Goal: Task Accomplishment & Management: Use online tool/utility

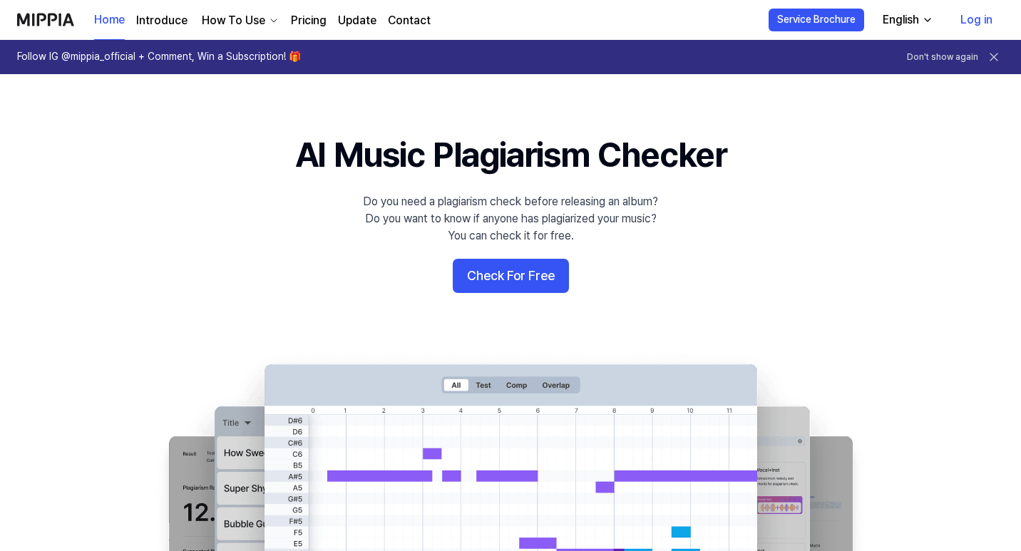
click at [520, 269] on button "Check For Free" at bounding box center [511, 276] width 116 height 34
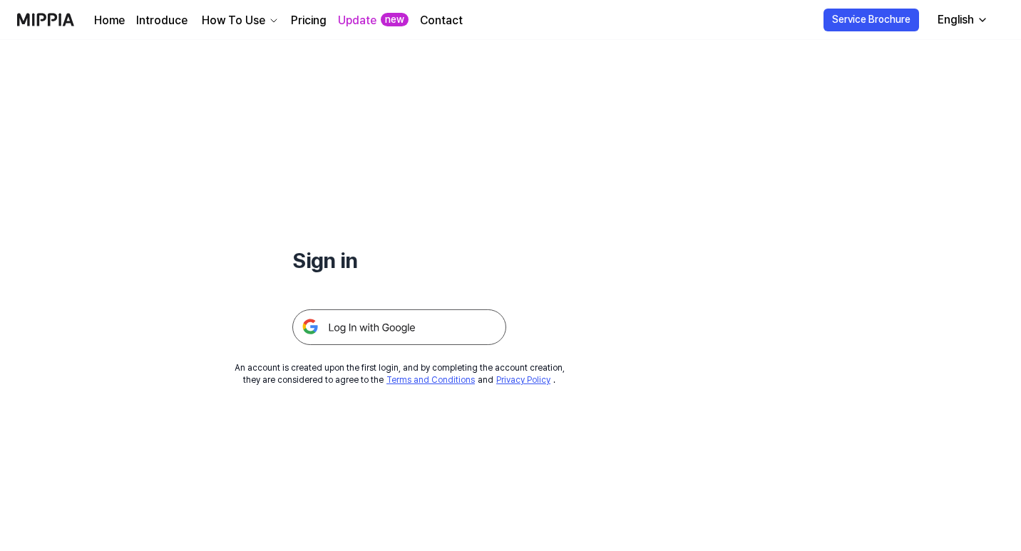
click at [379, 323] on img at bounding box center [399, 328] width 214 height 36
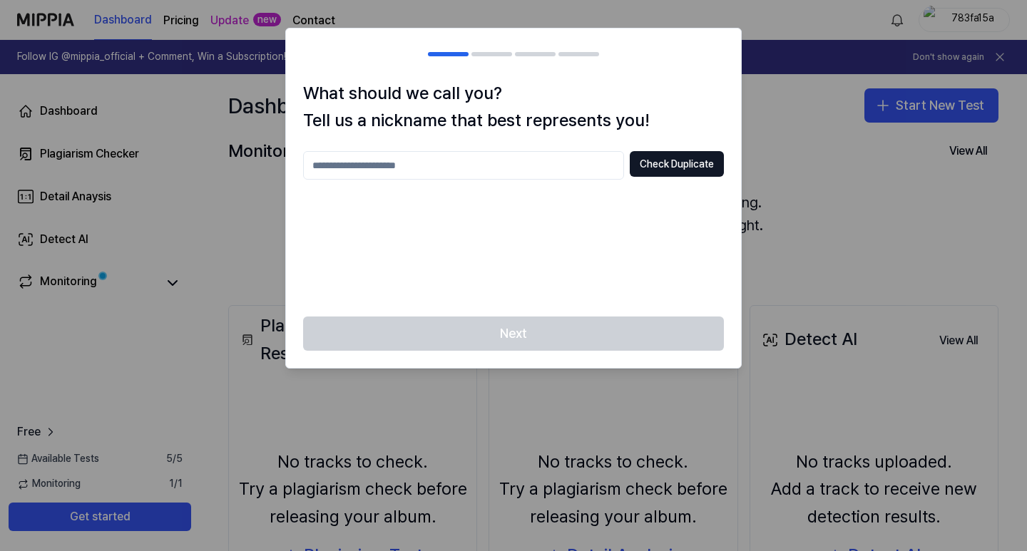
click at [811, 143] on div at bounding box center [513, 275] width 1027 height 551
drag, startPoint x: 826, startPoint y: 162, endPoint x: 798, endPoint y: 162, distance: 27.8
click at [823, 162] on div at bounding box center [513, 275] width 1027 height 551
click at [558, 162] on input "text" at bounding box center [463, 165] width 321 height 29
type input "******"
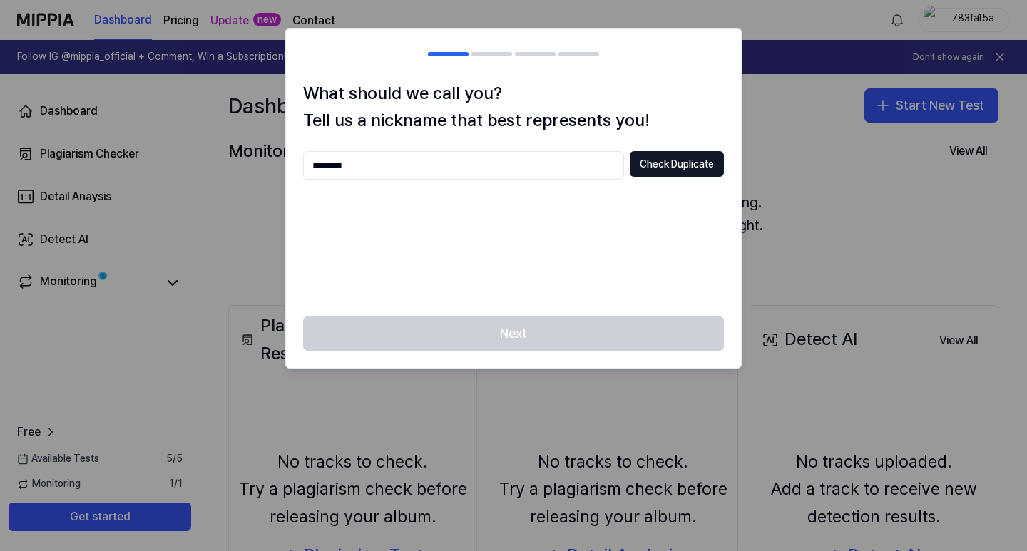
type input "********"
click at [518, 241] on div "******** Check Duplicate" at bounding box center [513, 225] width 421 height 148
click at [662, 167] on button "Check Duplicate" at bounding box center [677, 164] width 94 height 26
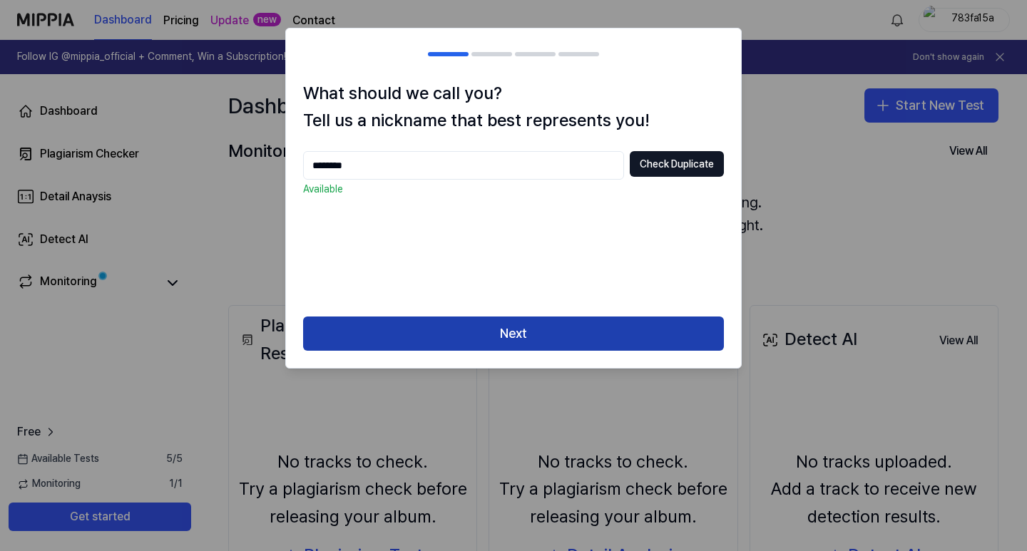
click at [504, 347] on button "Next" at bounding box center [513, 334] width 421 height 34
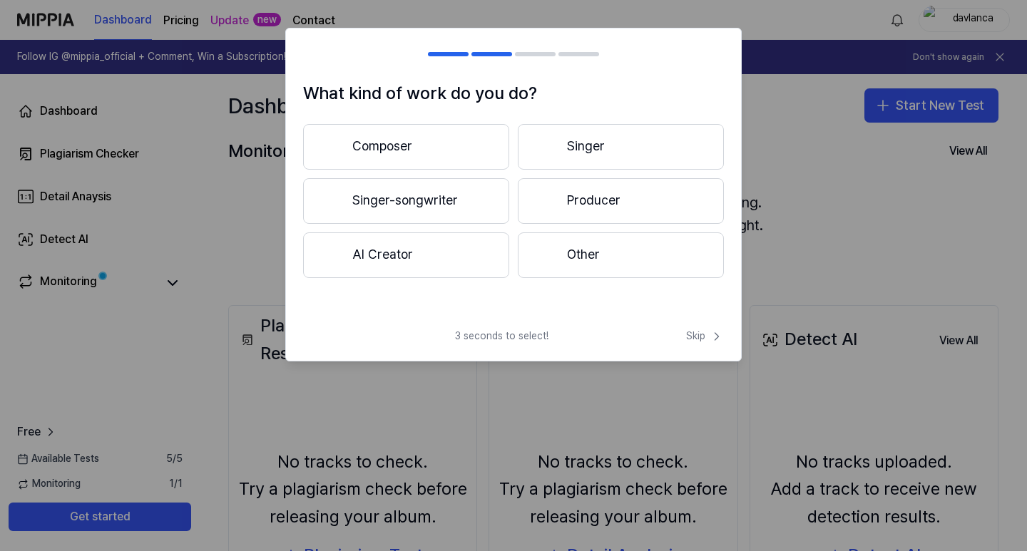
click at [601, 149] on button "Singer" at bounding box center [621, 147] width 206 height 46
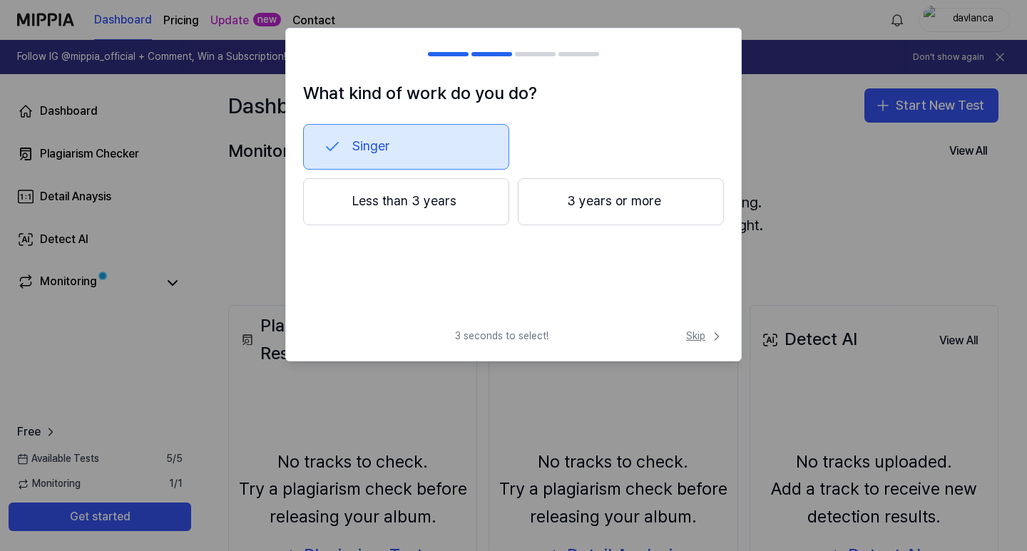
click at [688, 332] on span "Skip" at bounding box center [705, 336] width 38 height 14
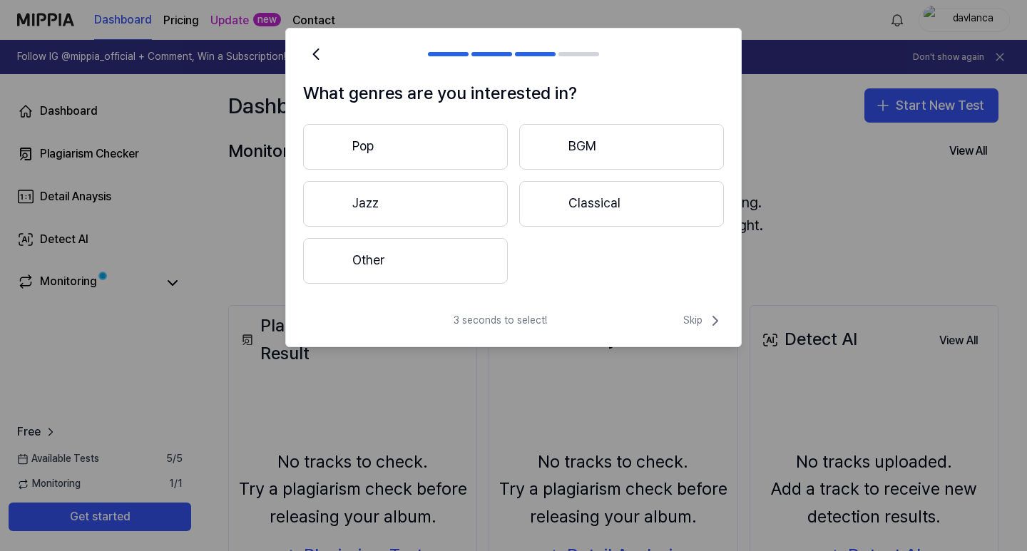
click at [697, 312] on div "What genres are you interested in? Pop BGM Jazz Classical Other 3 seconds to se…" at bounding box center [513, 188] width 456 height 320
click at [698, 325] on span "Skip" at bounding box center [703, 320] width 41 height 17
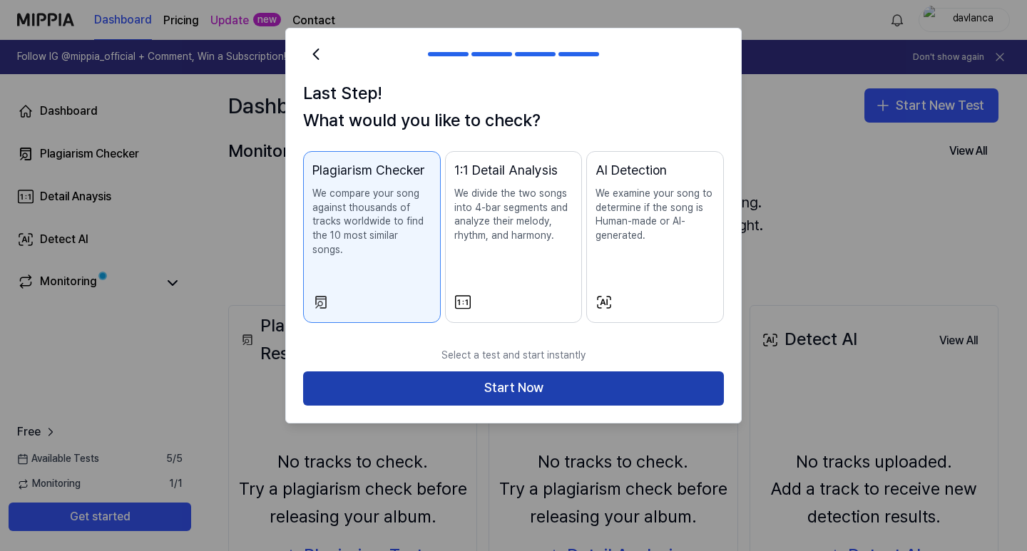
click at [527, 380] on button "Start Now" at bounding box center [513, 389] width 421 height 34
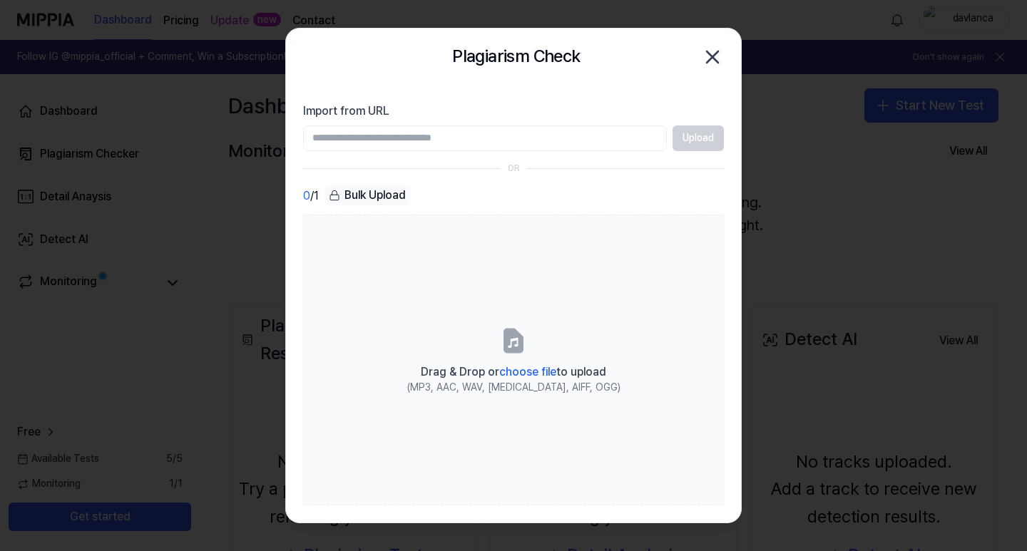
click at [492, 137] on input "Import from URL" at bounding box center [485, 139] width 364 height 26
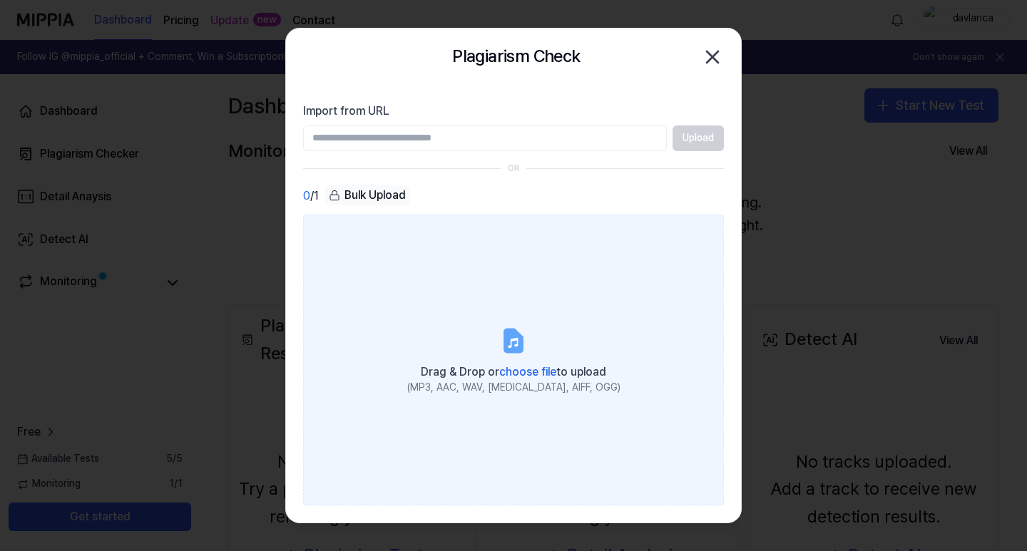
click at [539, 363] on div "Drag & Drop or choose file to upload" at bounding box center [513, 371] width 213 height 20
click at [0, 0] on input "Drag & Drop or choose file to upload (MP3, AAC, WAV, FLAC, AIFF, OGG)" at bounding box center [0, 0] width 0 height 0
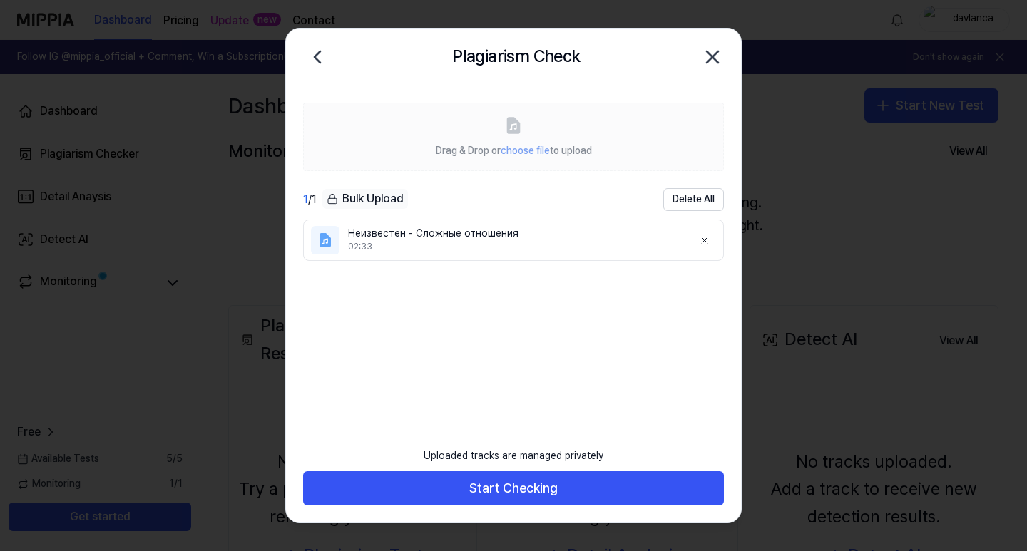
drag, startPoint x: 384, startPoint y: 342, endPoint x: 354, endPoint y: 328, distance: 32.9
click at [354, 328] on ul "Неизвестен - Сложные отношения 02:33" at bounding box center [513, 324] width 421 height 208
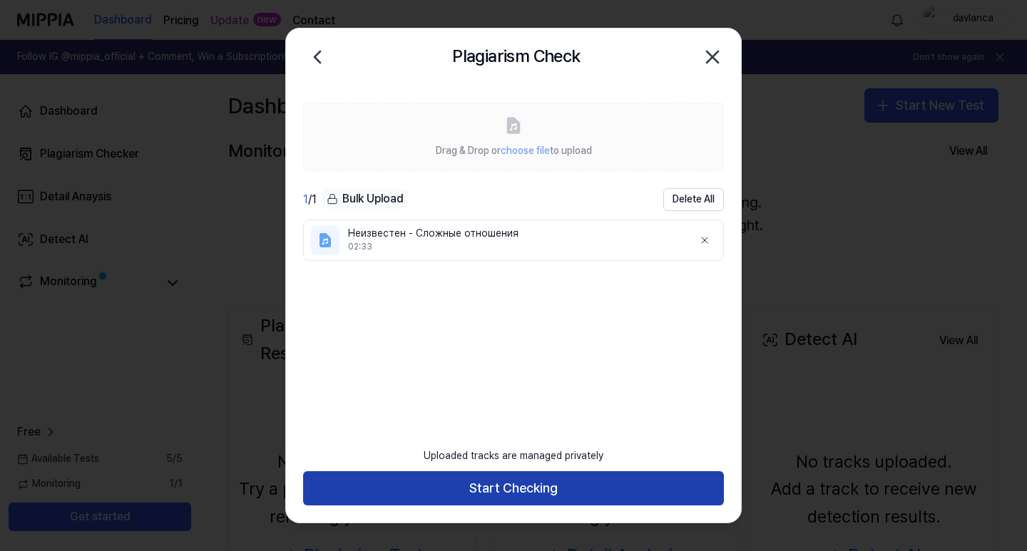
click at [523, 486] on button "Start Checking" at bounding box center [513, 488] width 421 height 34
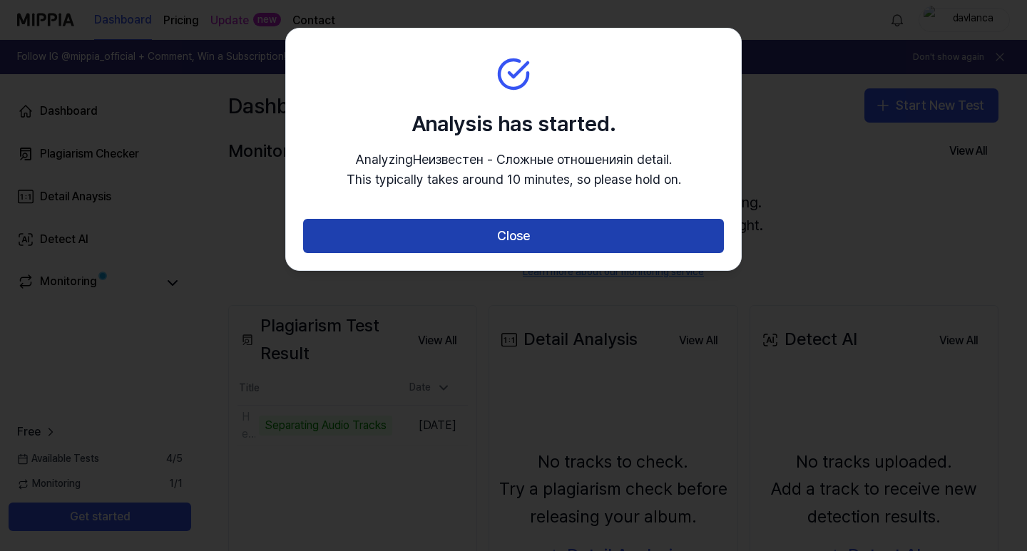
click at [467, 235] on button "Close" at bounding box center [513, 236] width 421 height 34
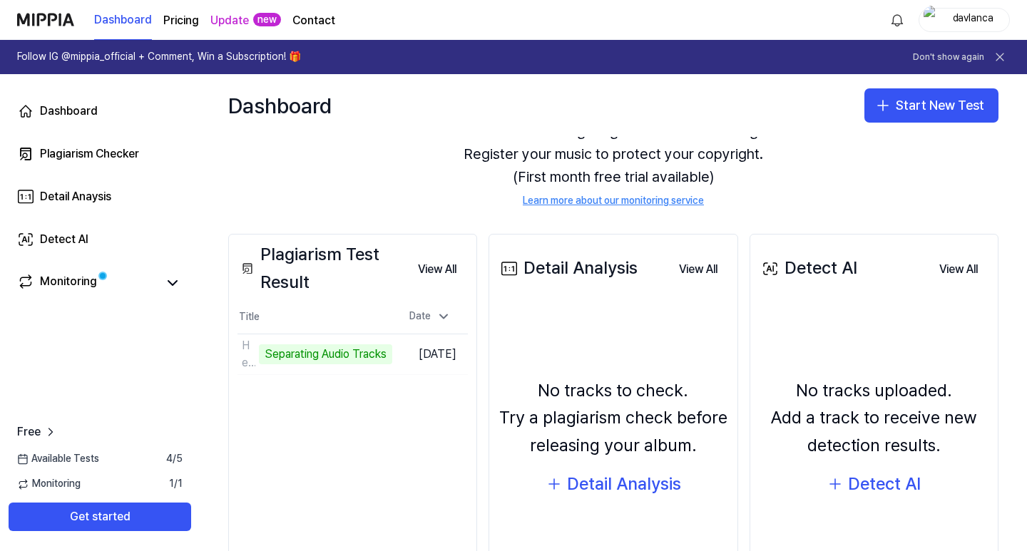
scroll to position [143, 0]
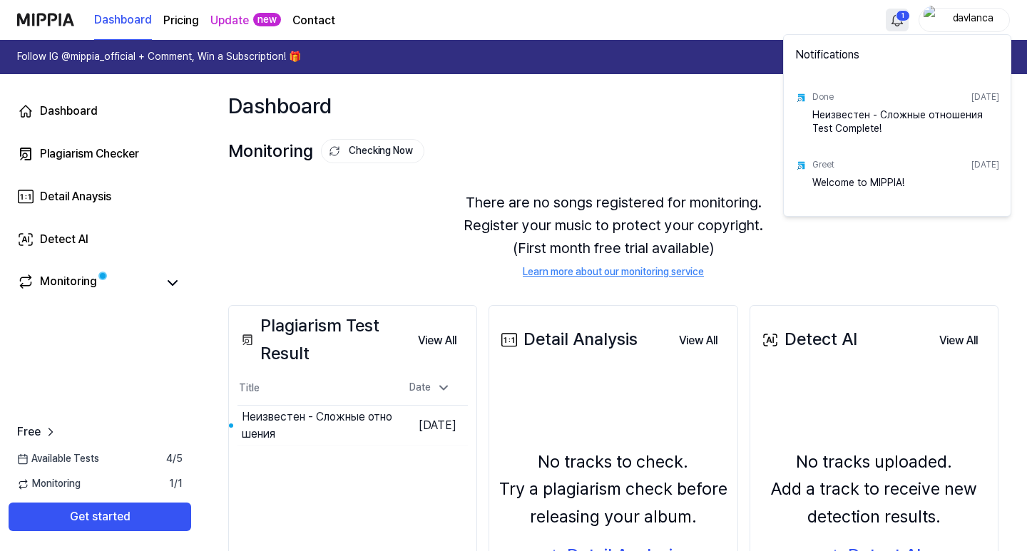
click at [900, 14] on html "Dashboard Pricing Update new Contact 1 davlanca Follow IG @mippia_official + Co…" at bounding box center [513, 275] width 1027 height 551
click at [898, 14] on html "Dashboard Pricing Update new Contact 1 davlanca Follow IG @mippia_official + Co…" at bounding box center [513, 275] width 1027 height 551
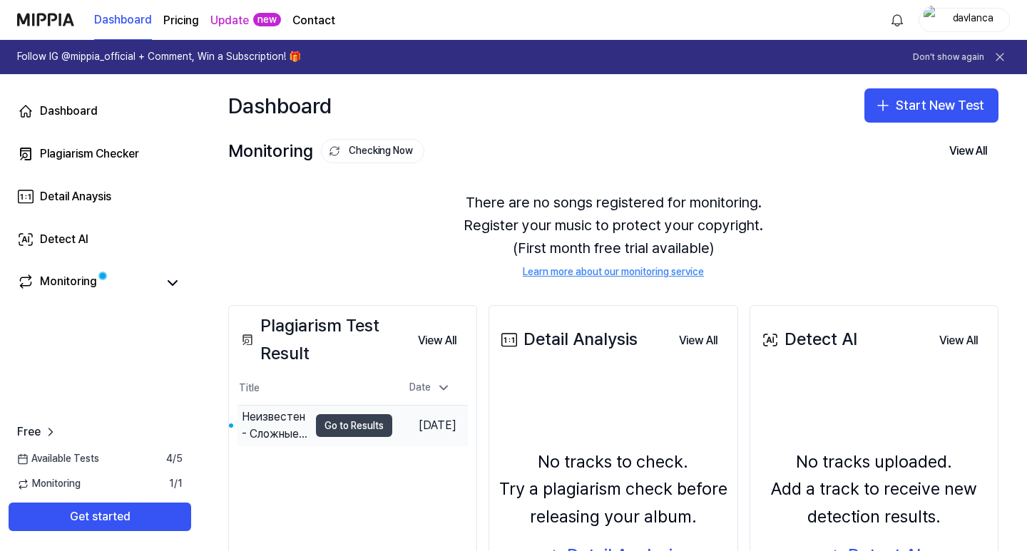
click at [332, 423] on button "Go to Results" at bounding box center [354, 425] width 76 height 23
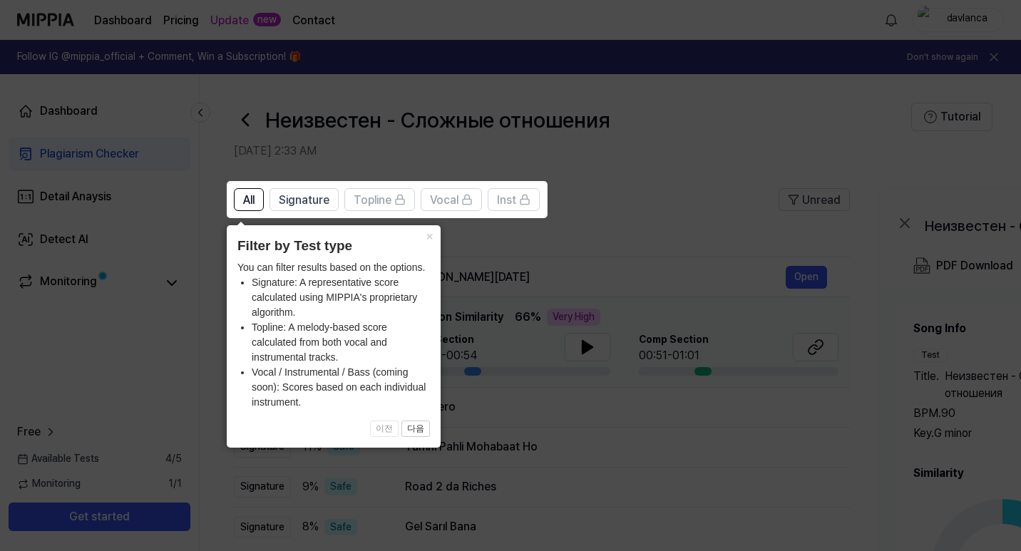
click at [424, 234] on button "×" at bounding box center [429, 235] width 23 height 20
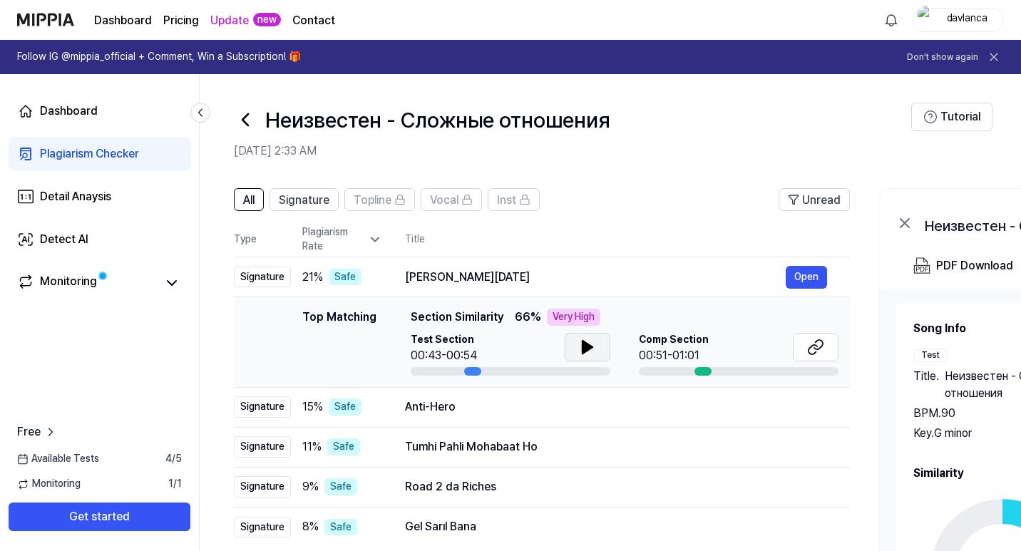
click at [591, 344] on icon at bounding box center [587, 347] width 17 height 17
click at [591, 342] on icon at bounding box center [590, 347] width 3 height 11
click at [697, 368] on div at bounding box center [703, 371] width 17 height 9
click at [809, 279] on button "Open" at bounding box center [806, 277] width 41 height 23
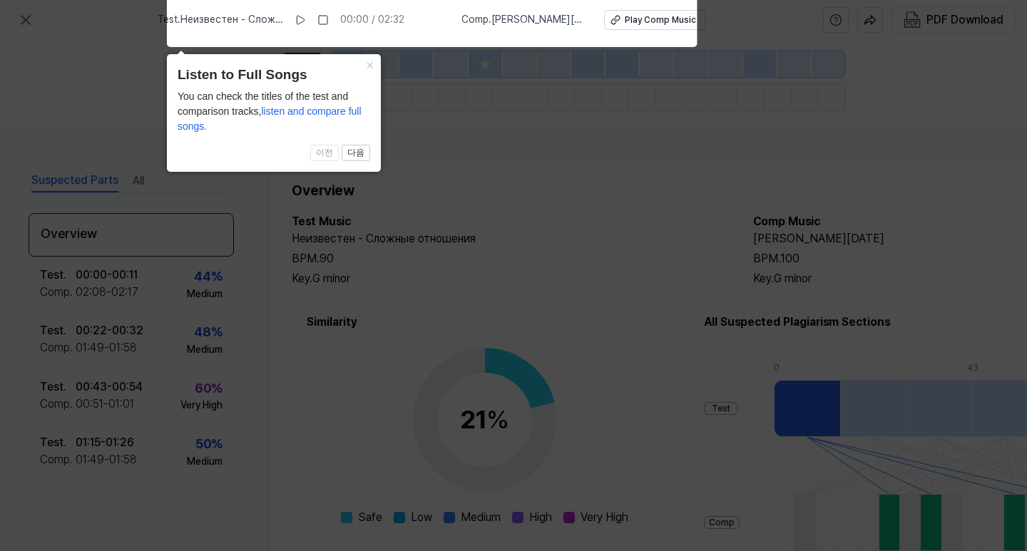
click at [600, 164] on icon at bounding box center [513, 272] width 1027 height 558
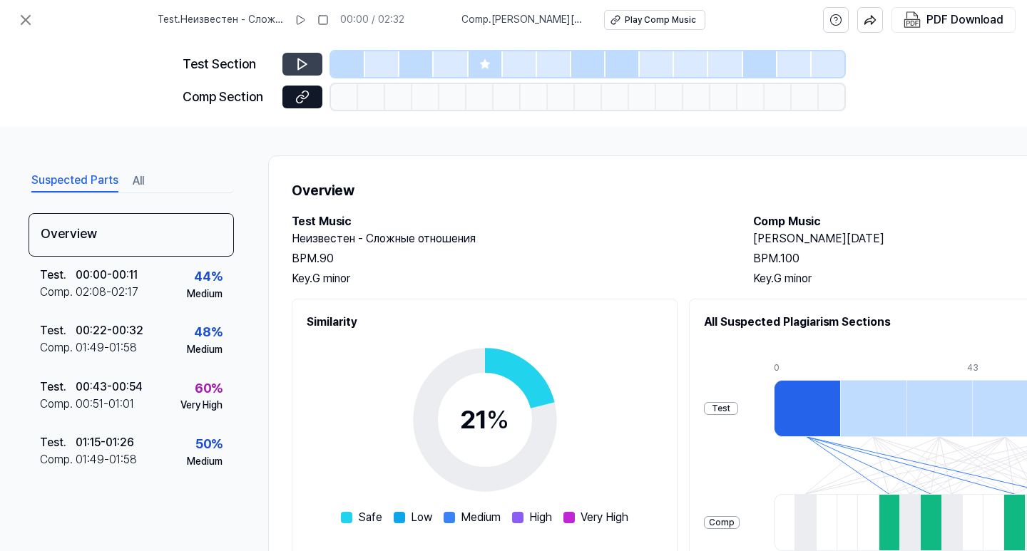
click at [307, 64] on icon at bounding box center [302, 64] width 14 height 14
click at [302, 63] on icon at bounding box center [302, 64] width 14 height 14
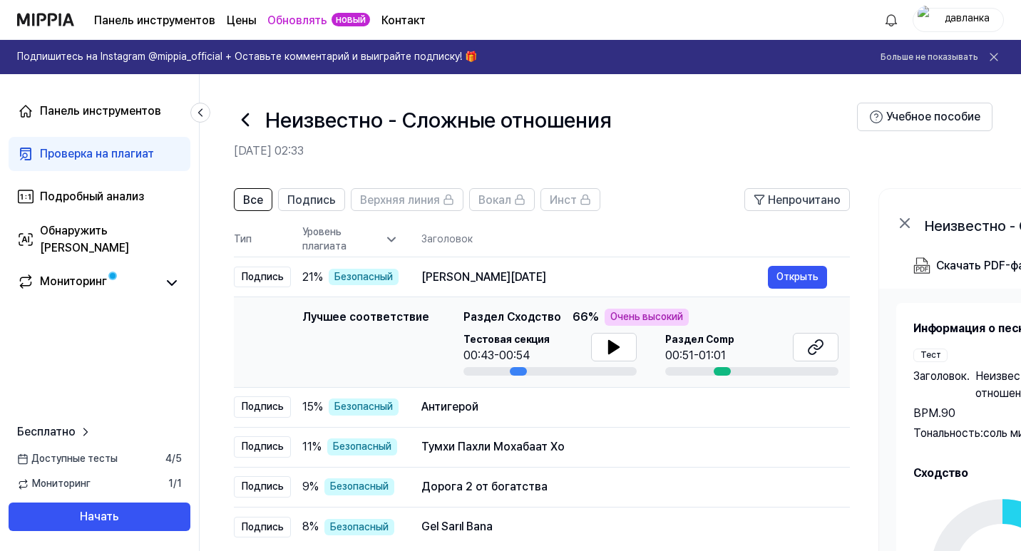
click at [421, 106] on h1 "Неизвестно - Сложные отношения" at bounding box center [438, 120] width 347 height 30
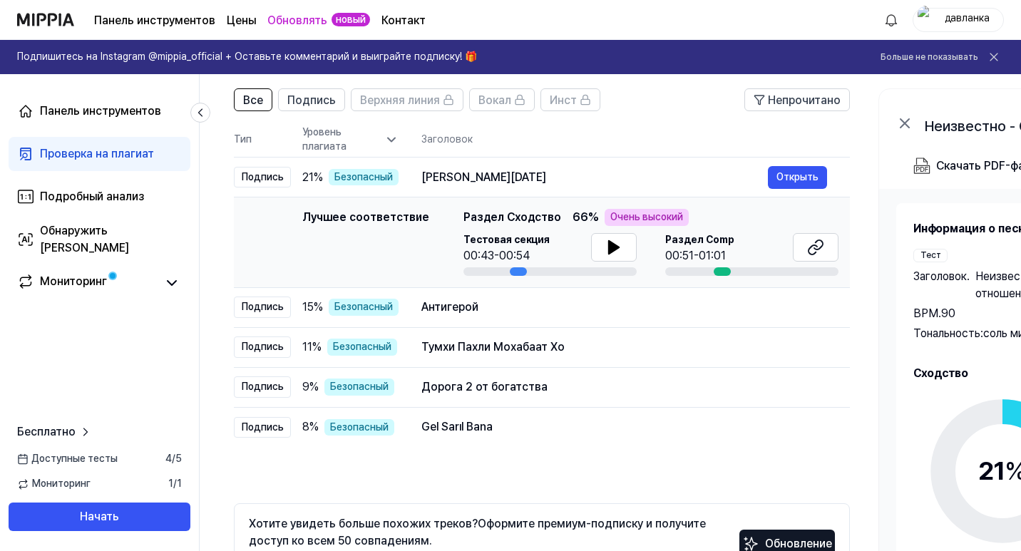
scroll to position [71, 0]
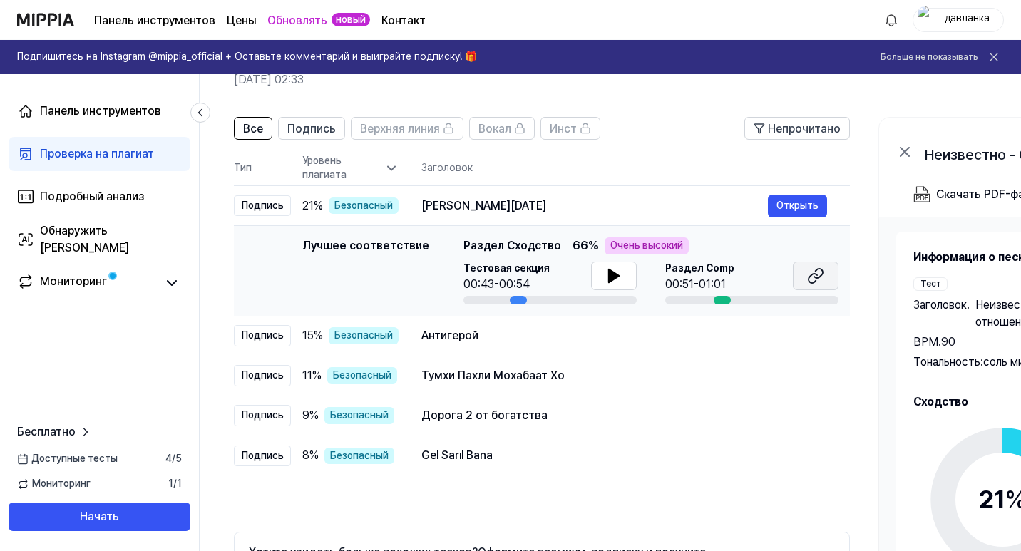
click at [806, 275] on button at bounding box center [816, 276] width 46 height 29
click at [605, 281] on icon at bounding box center [613, 275] width 17 height 17
click at [611, 277] on icon at bounding box center [613, 275] width 17 height 17
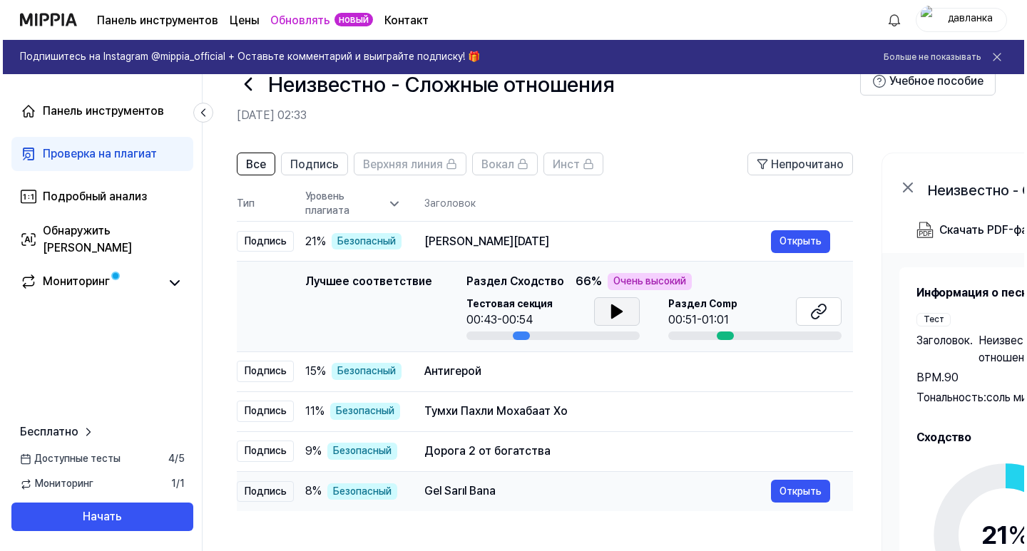
scroll to position [0, 0]
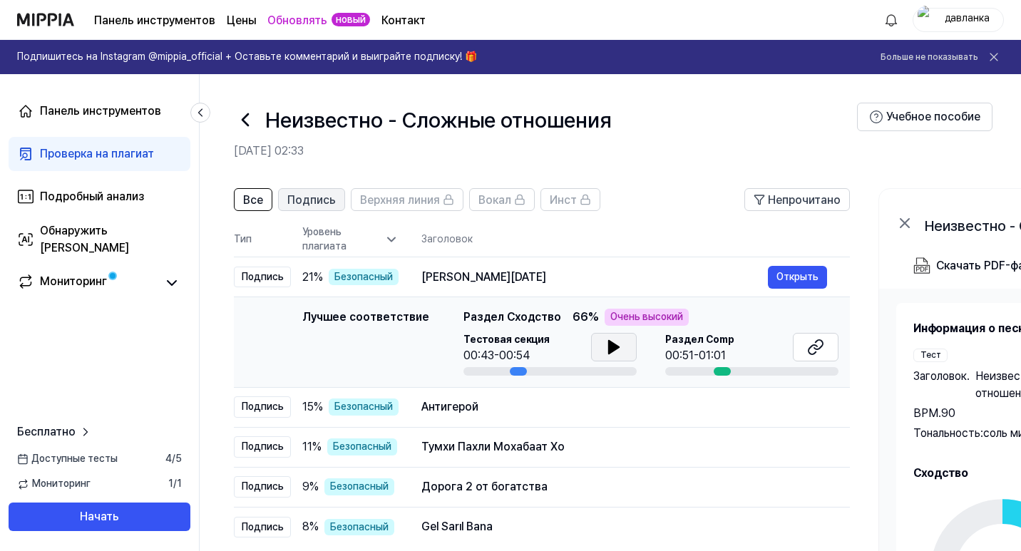
click at [307, 201] on font "Подпись" at bounding box center [311, 200] width 48 height 14
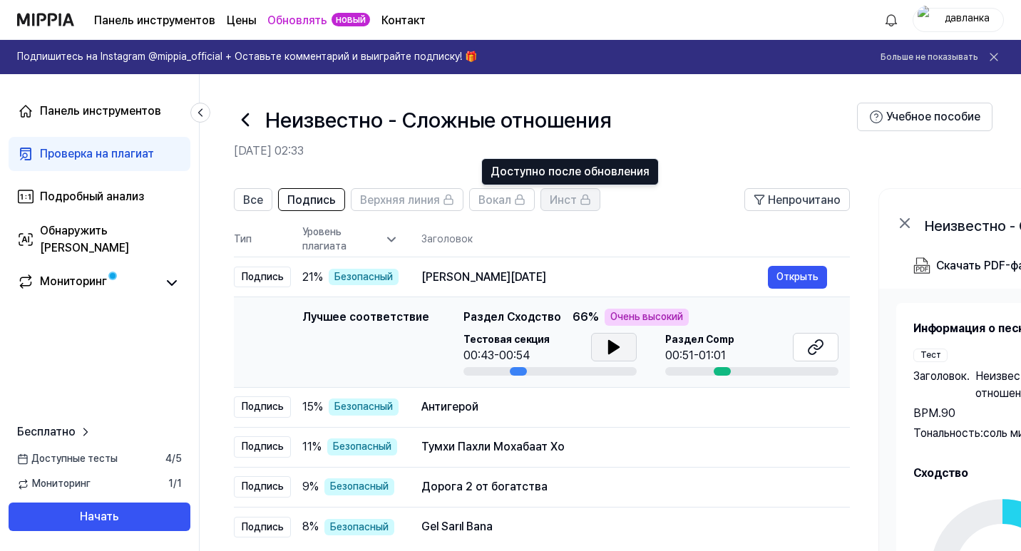
click at [566, 204] on font "Инст" at bounding box center [563, 200] width 27 height 14
click at [567, 198] on font "Инст" at bounding box center [563, 200] width 27 height 14
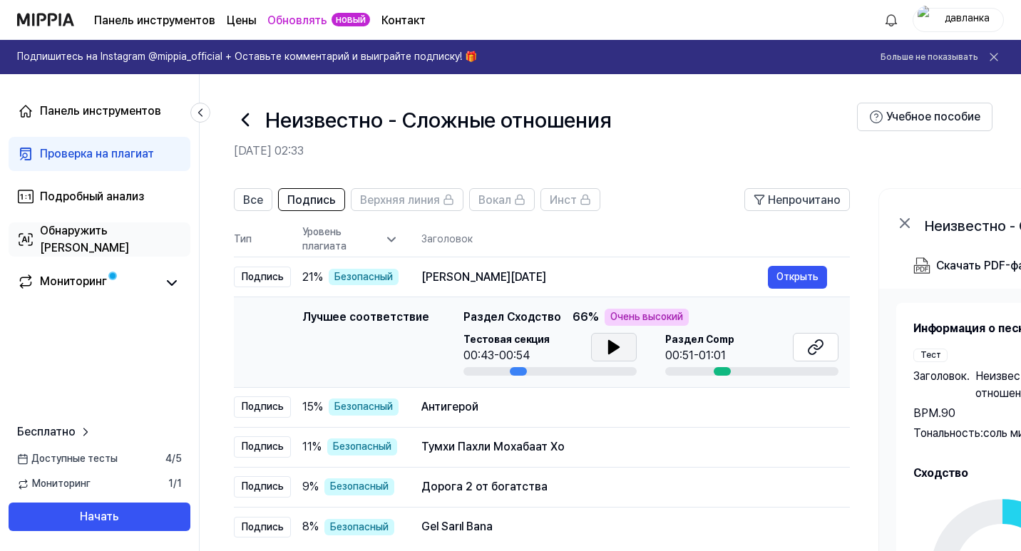
click at [123, 234] on font "Обнаружить [PERSON_NAME]" at bounding box center [84, 239] width 89 height 31
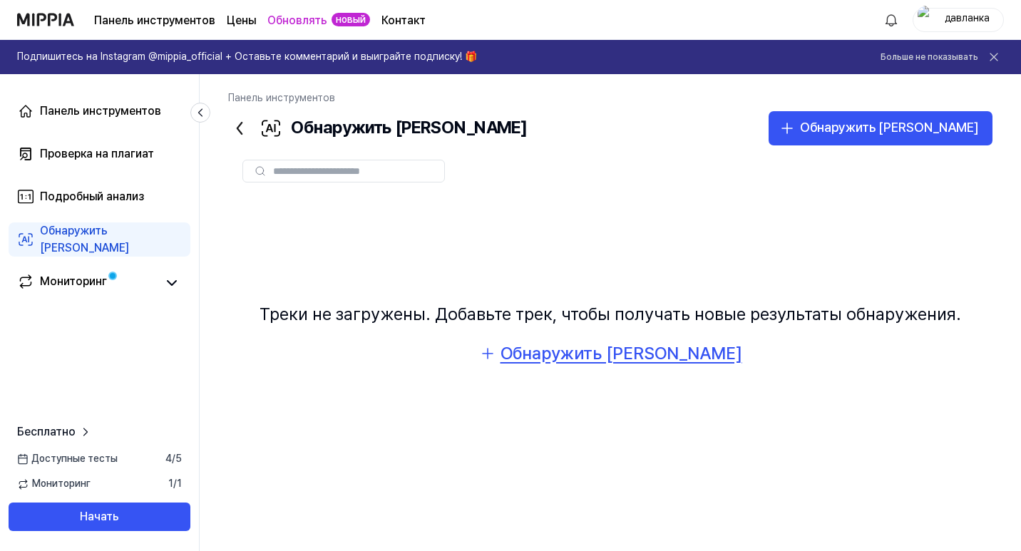
click at [612, 357] on font "Обнаружить [PERSON_NAME]" at bounding box center [622, 353] width 242 height 21
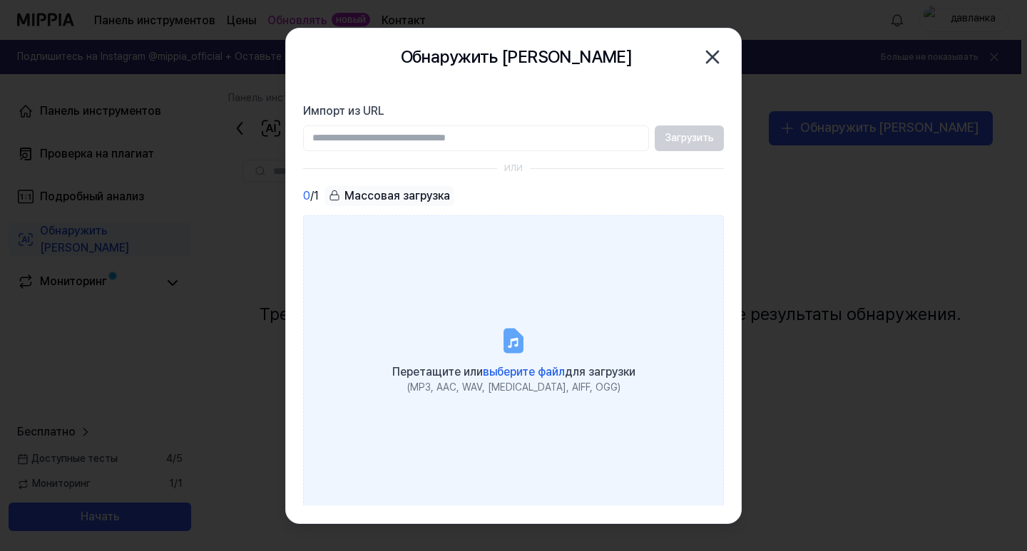
click at [544, 304] on label "Перетащите или выберите файл для загрузки (MP3, AAC, WAV, [MEDICAL_DATA], AIFF,…" at bounding box center [513, 360] width 421 height 291
click at [0, 0] on input "Перетащите или выберите файл для загрузки (MP3, AAC, WAV, [MEDICAL_DATA], AIFF,…" at bounding box center [0, 0] width 0 height 0
